Goal: Information Seeking & Learning: Learn about a topic

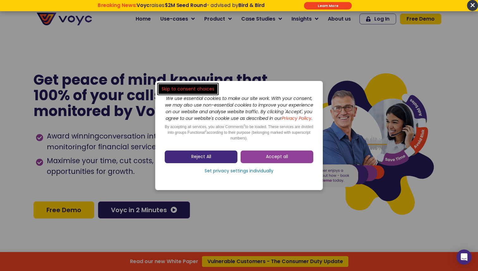
click at [229, 160] on link "Reject All" at bounding box center [201, 157] width 73 height 13
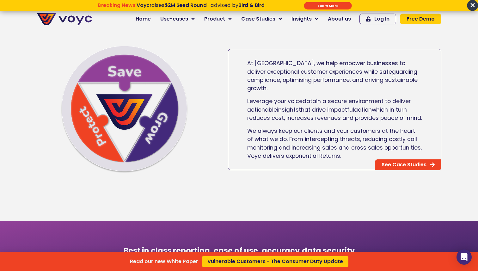
scroll to position [391, 0]
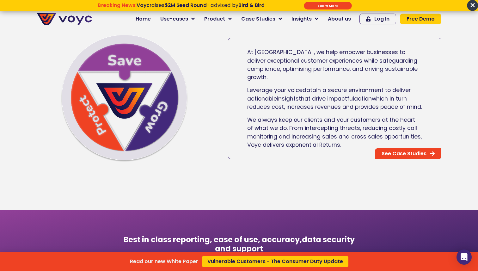
drag, startPoint x: 244, startPoint y: 54, endPoint x: 336, endPoint y: 125, distance: 116.9
click at [336, 125] on div "Read our new White Paper Vulnerable Customers - The Consumer Duty Update" at bounding box center [239, 135] width 478 height 271
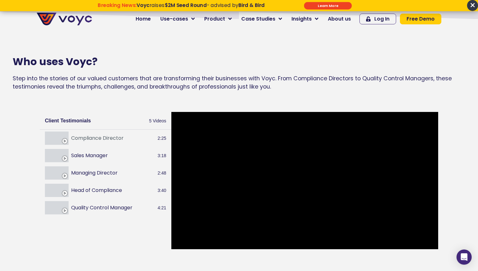
scroll to position [676, 0]
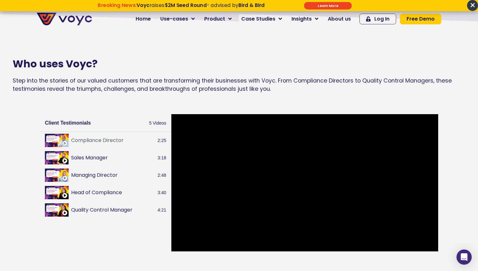
click at [241, 90] on p "Step into the stories of our valued customers that are transforming their busin…" at bounding box center [239, 85] width 453 height 17
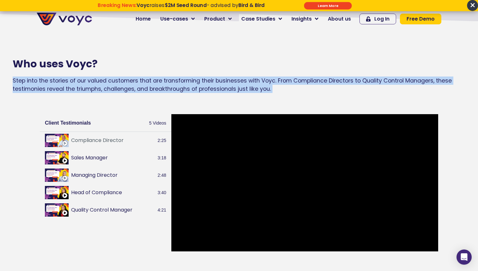
click at [241, 90] on p "Step into the stories of our valued customers that are transforming their busin…" at bounding box center [239, 85] width 453 height 17
click at [250, 88] on p "Step into the stories of our valued customers that are transforming their busin…" at bounding box center [239, 85] width 453 height 17
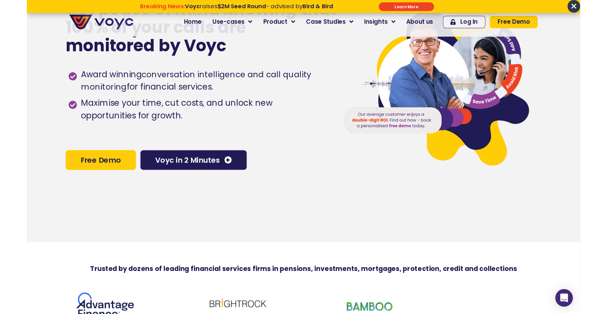
scroll to position [0, 0]
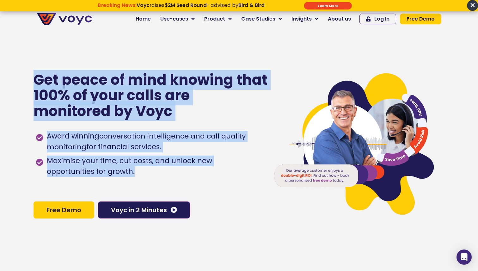
drag, startPoint x: 84, startPoint y: 173, endPoint x: 33, endPoint y: 75, distance: 110.1
click at [33, 75] on section "Get peace of mind knowing that 100% of your calls are monitored by Voyc Award w…" at bounding box center [239, 145] width 478 height 271
drag, startPoint x: 35, startPoint y: 79, endPoint x: 85, endPoint y: 172, distance: 105.7
click at [85, 172] on div "Get peace of mind knowing that 100% of your calls are monitored by Voyc Award w…" at bounding box center [149, 145] width 230 height 271
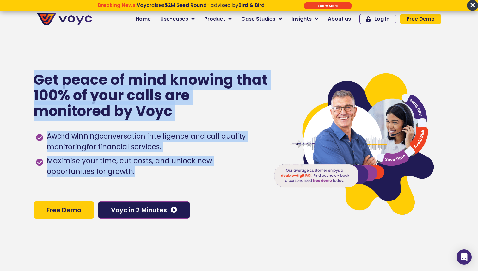
click at [85, 172] on span "Maximise your time, cut costs, and unlock new opportunities for growth." at bounding box center [153, 167] width 216 height 22
drag, startPoint x: 86, startPoint y: 173, endPoint x: 31, endPoint y: 79, distance: 108.4
click at [31, 79] on section "Get peace of mind knowing that 100% of your calls are monitored by Voyc Award w…" at bounding box center [239, 145] width 478 height 271
drag, startPoint x: 31, startPoint y: 79, endPoint x: 87, endPoint y: 170, distance: 107.1
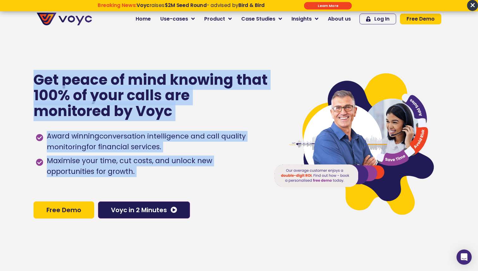
click at [87, 170] on section "Get peace of mind knowing that 100% of your calls are monitored by Voyc Award w…" at bounding box center [239, 145] width 478 height 271
click at [87, 170] on span "Maximise your time, cut costs, and unlock new opportunities for growth." at bounding box center [153, 167] width 216 height 22
drag, startPoint x: 88, startPoint y: 172, endPoint x: 30, endPoint y: 77, distance: 111.5
click at [30, 77] on section "Get peace of mind knowing that 100% of your calls are monitored by Voyc Award w…" at bounding box center [239, 145] width 478 height 271
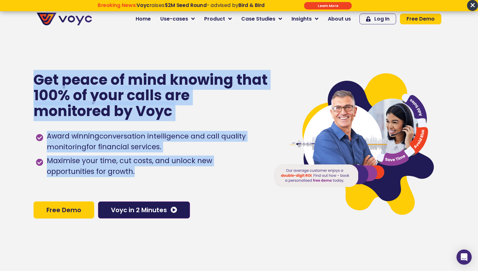
drag, startPoint x: 33, startPoint y: 76, endPoint x: 94, endPoint y: 174, distance: 115.1
click at [94, 174] on section "Get peace of mind knowing that 100% of your calls are monitored by Voyc Award w…" at bounding box center [239, 145] width 478 height 271
click at [93, 174] on span "Maximise your time, cut costs, and unlock new opportunities for growth." at bounding box center [153, 167] width 216 height 22
drag, startPoint x: 89, startPoint y: 172, endPoint x: 28, endPoint y: 80, distance: 111.2
click at [28, 80] on section "Get peace of mind knowing that 100% of your calls are monitored by Voyc Award w…" at bounding box center [239, 145] width 478 height 271
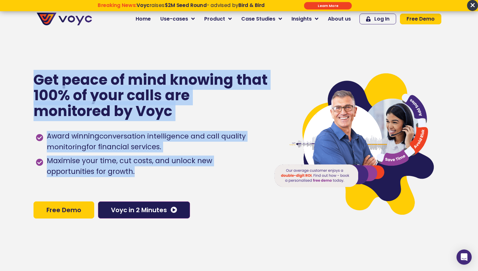
click at [28, 80] on section "Get peace of mind knowing that 100% of your calls are monitored by Voyc Award w…" at bounding box center [239, 145] width 478 height 271
